Goal: Task Accomplishment & Management: Complete application form

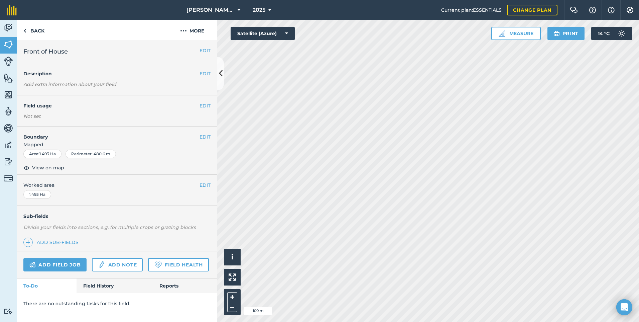
click at [180, 187] on span "Worked area" at bounding box center [116, 184] width 187 height 7
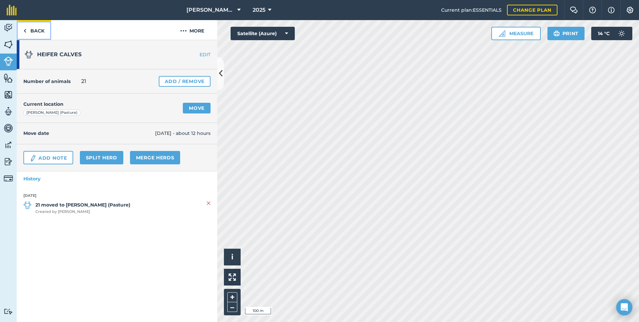
click at [37, 32] on link "Back" at bounding box center [34, 30] width 34 height 20
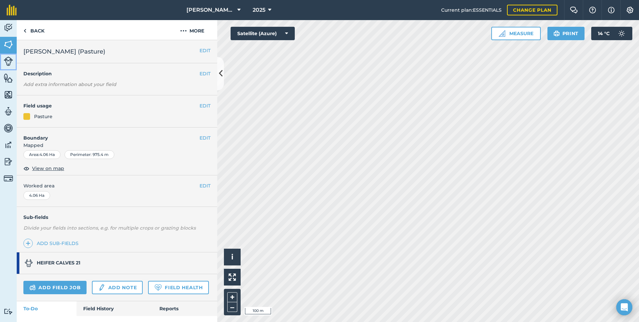
click at [6, 63] on img at bounding box center [8, 61] width 9 height 9
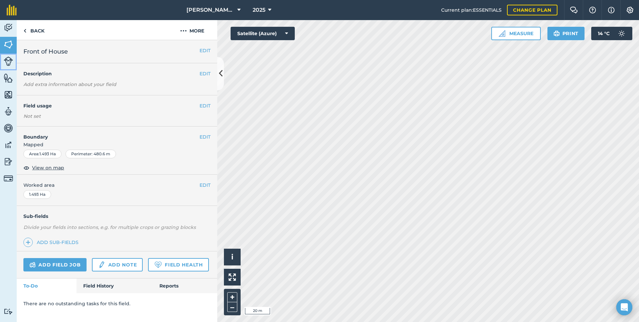
click at [13, 61] on link "Livestock" at bounding box center [8, 61] width 17 height 17
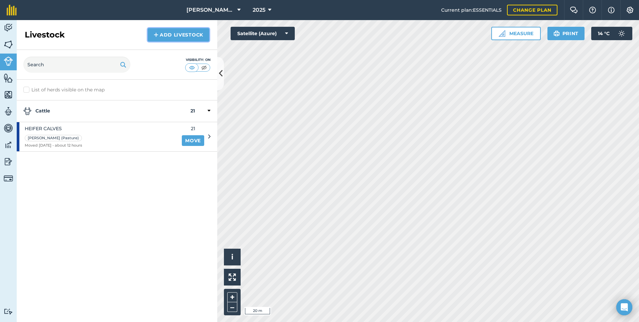
click at [180, 36] on link "Add Livestock" at bounding box center [179, 34] width 62 height 13
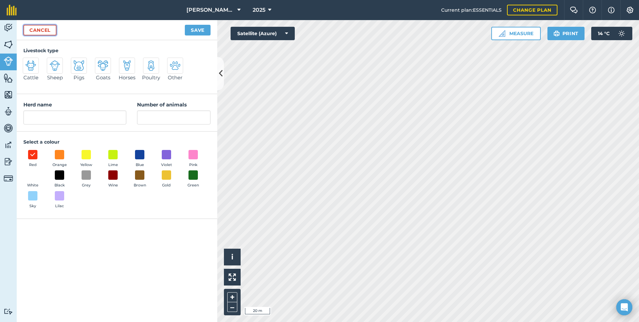
click at [46, 32] on link "Cancel" at bounding box center [39, 30] width 33 height 11
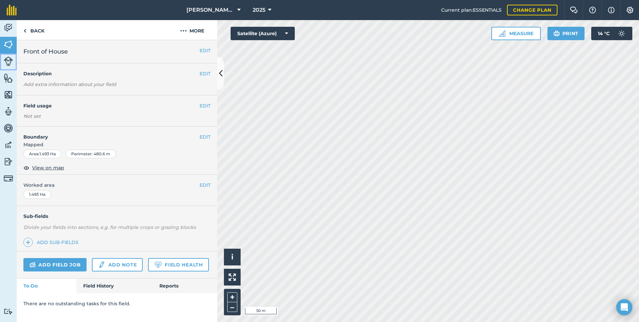
click at [9, 58] on img at bounding box center [8, 61] width 9 height 9
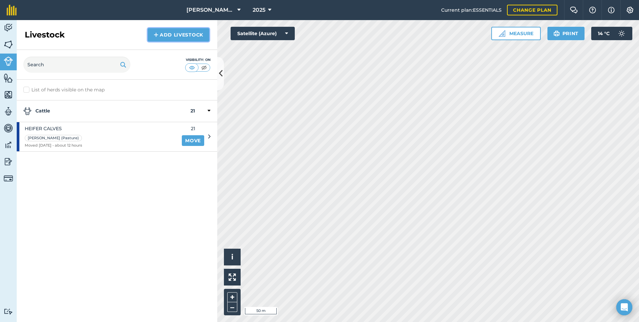
click at [172, 32] on link "Add Livestock" at bounding box center [179, 34] width 62 height 13
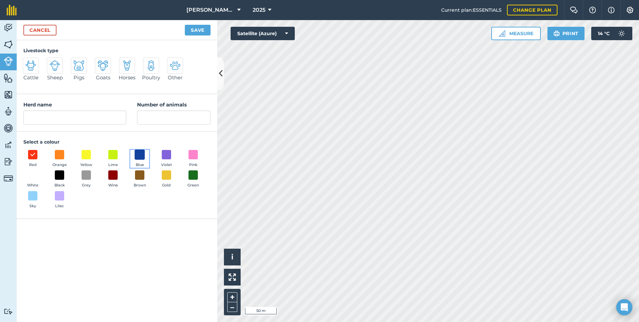
click at [141, 152] on span at bounding box center [140, 154] width 10 height 10
click at [31, 66] on img at bounding box center [30, 65] width 11 height 11
click at [28, 62] on input "Cattle" at bounding box center [25, 60] width 4 height 4
radio input "true"
type input "Cattle"
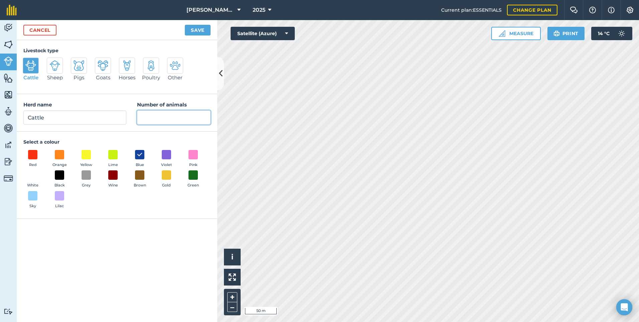
click at [163, 117] on input "Number of animals" at bounding box center [174, 117] width 74 height 14
type input "7"
click at [45, 118] on input "Cattle" at bounding box center [74, 117] width 103 height 14
type input "C"
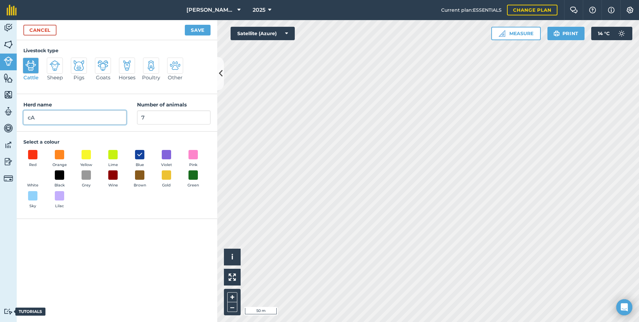
type input "c"
type input "Calving Cows"
click at [195, 31] on button "Save" at bounding box center [198, 30] width 26 height 11
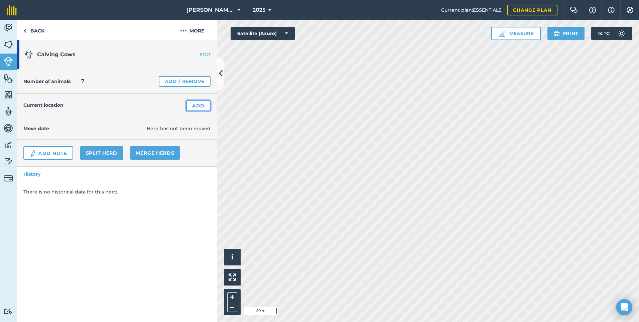
click at [196, 106] on link "Add" at bounding box center [198, 105] width 24 height 11
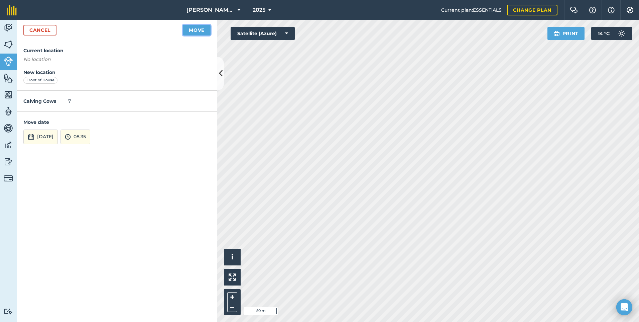
click at [195, 32] on button "Move" at bounding box center [197, 30] width 28 height 11
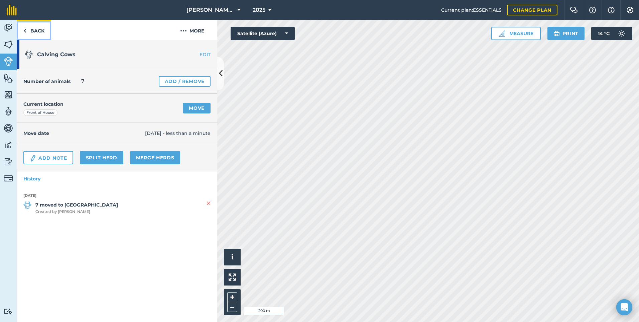
click at [33, 31] on link "Back" at bounding box center [34, 30] width 34 height 20
click at [39, 28] on link "Back" at bounding box center [34, 30] width 34 height 20
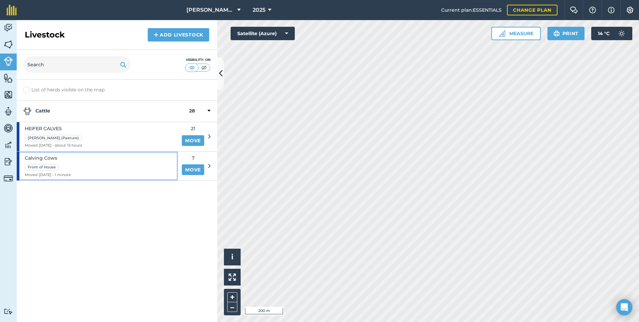
click at [102, 170] on div "Calving Cows Front of House Moved [DATE] - 1 minute" at bounding box center [97, 165] width 161 height 29
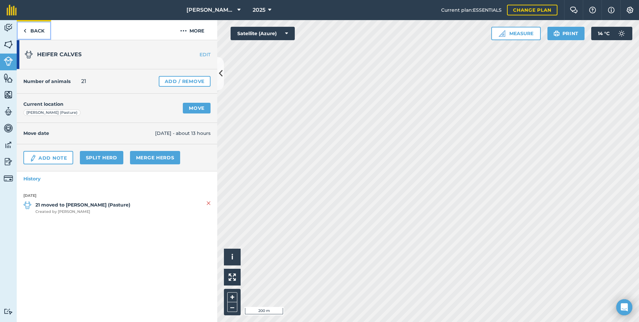
click at [41, 29] on link "Back" at bounding box center [34, 30] width 34 height 20
click at [35, 31] on link "Back" at bounding box center [34, 30] width 34 height 20
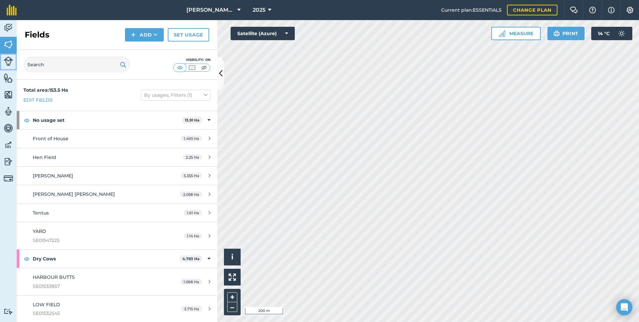
click at [11, 65] on img at bounding box center [8, 61] width 9 height 9
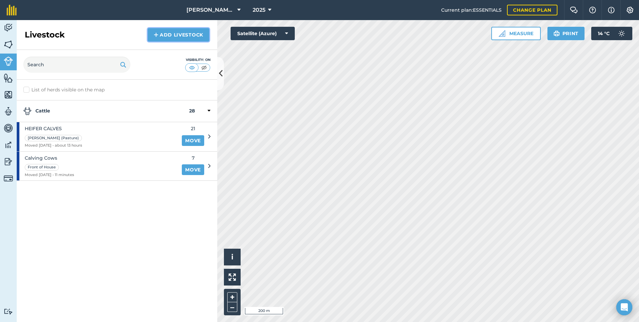
click at [177, 37] on link "Add Livestock" at bounding box center [179, 34] width 62 height 13
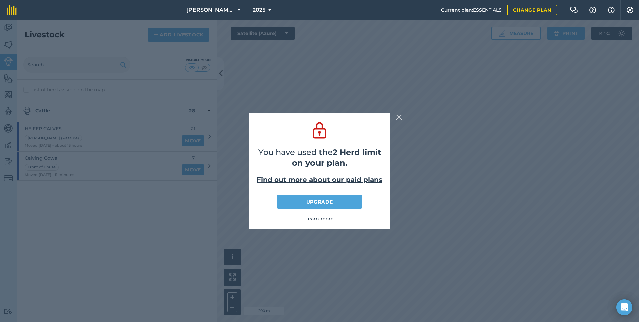
click at [397, 119] on img at bounding box center [399, 117] width 6 height 8
